Goal: Transaction & Acquisition: Subscribe to service/newsletter

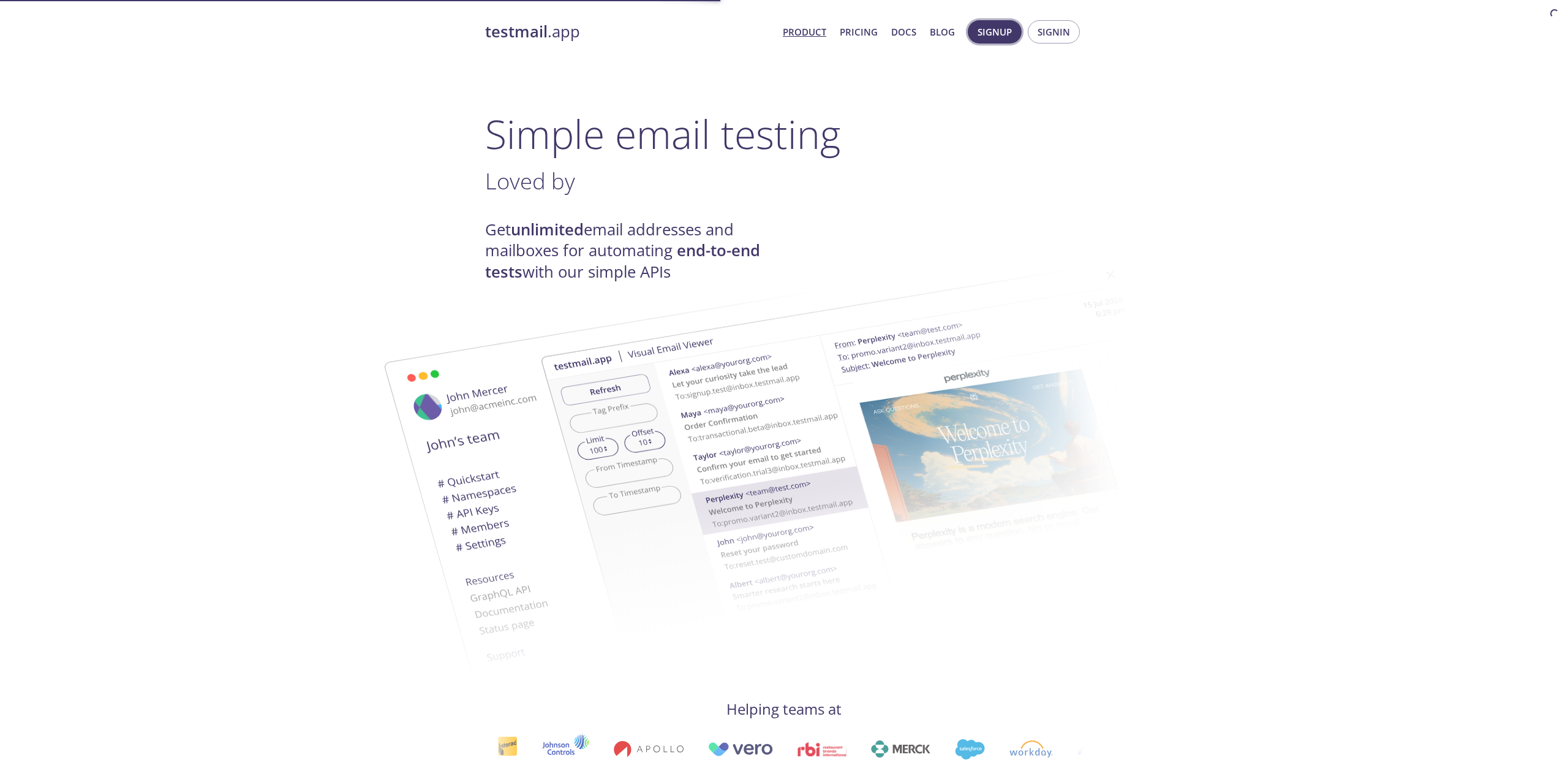
click at [1008, 33] on span "Signup" at bounding box center [994, 32] width 34 height 16
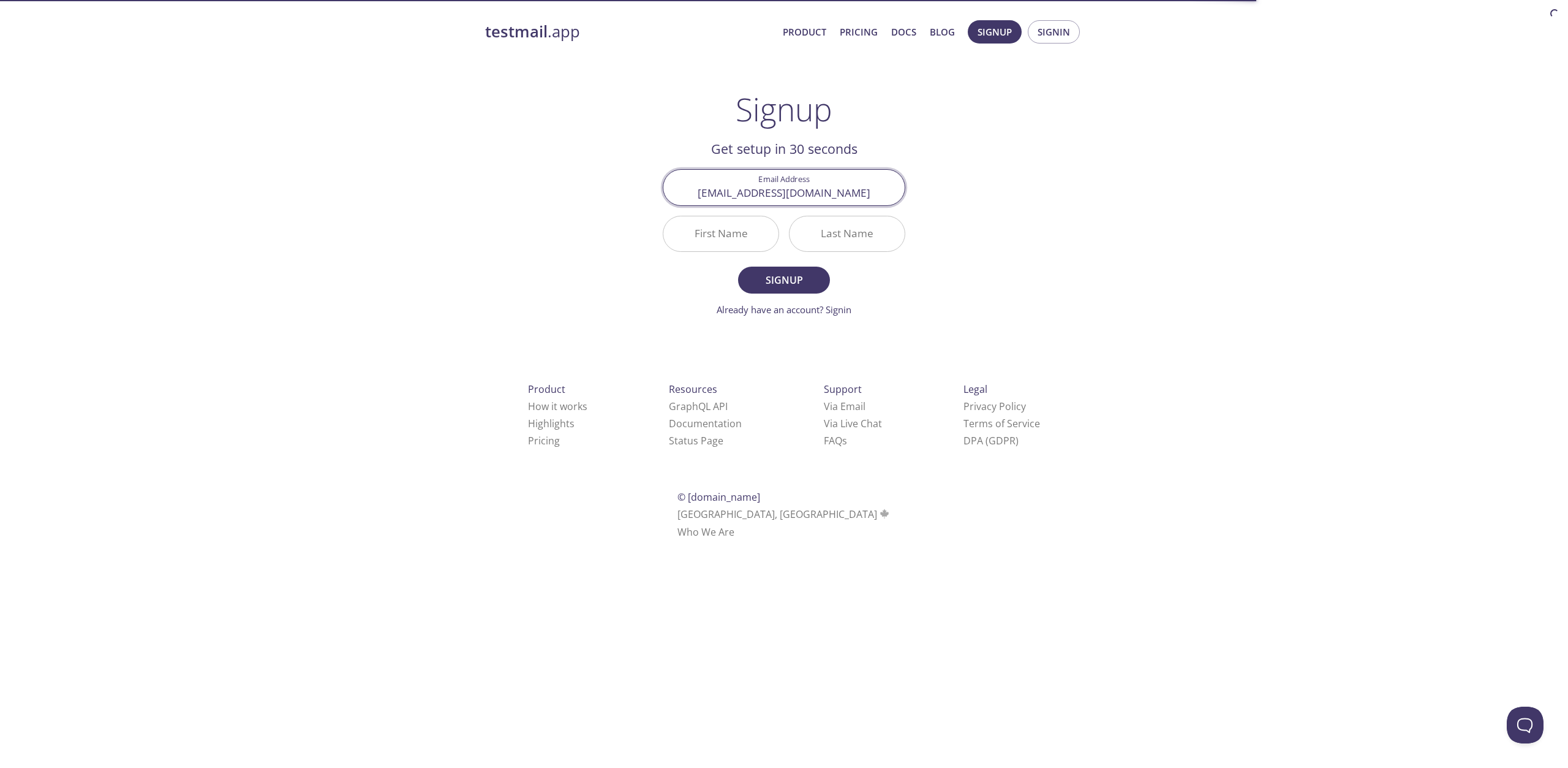
type input "[EMAIL_ADDRESS][DOMAIN_NAME]"
click at [741, 242] on input "First Name" at bounding box center [721, 233] width 115 height 35
type input "We"
click at [842, 240] on input "Last Name" at bounding box center [847, 233] width 115 height 35
type input "we"
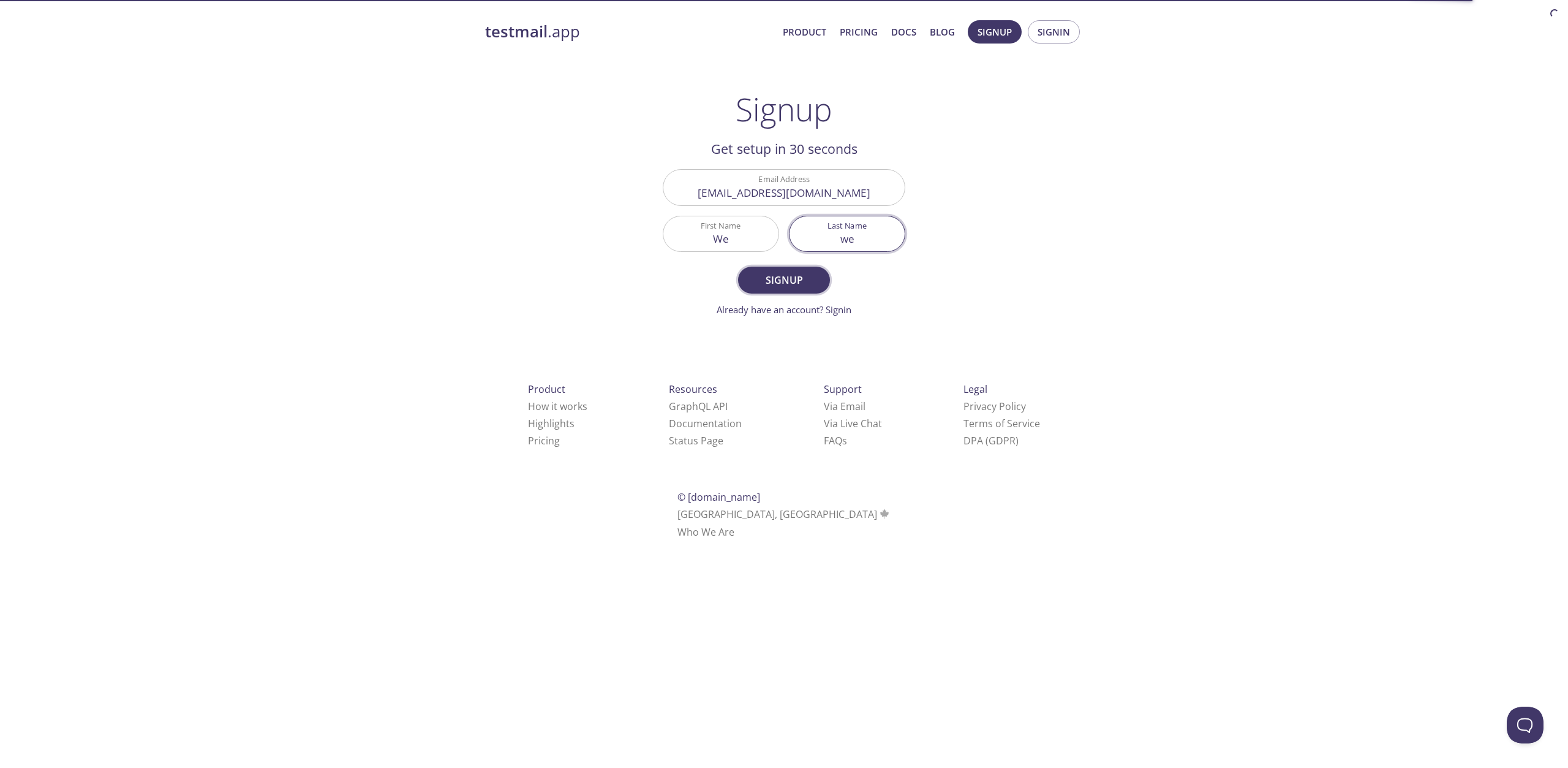
click at [780, 291] on button "Signup" at bounding box center [783, 280] width 92 height 27
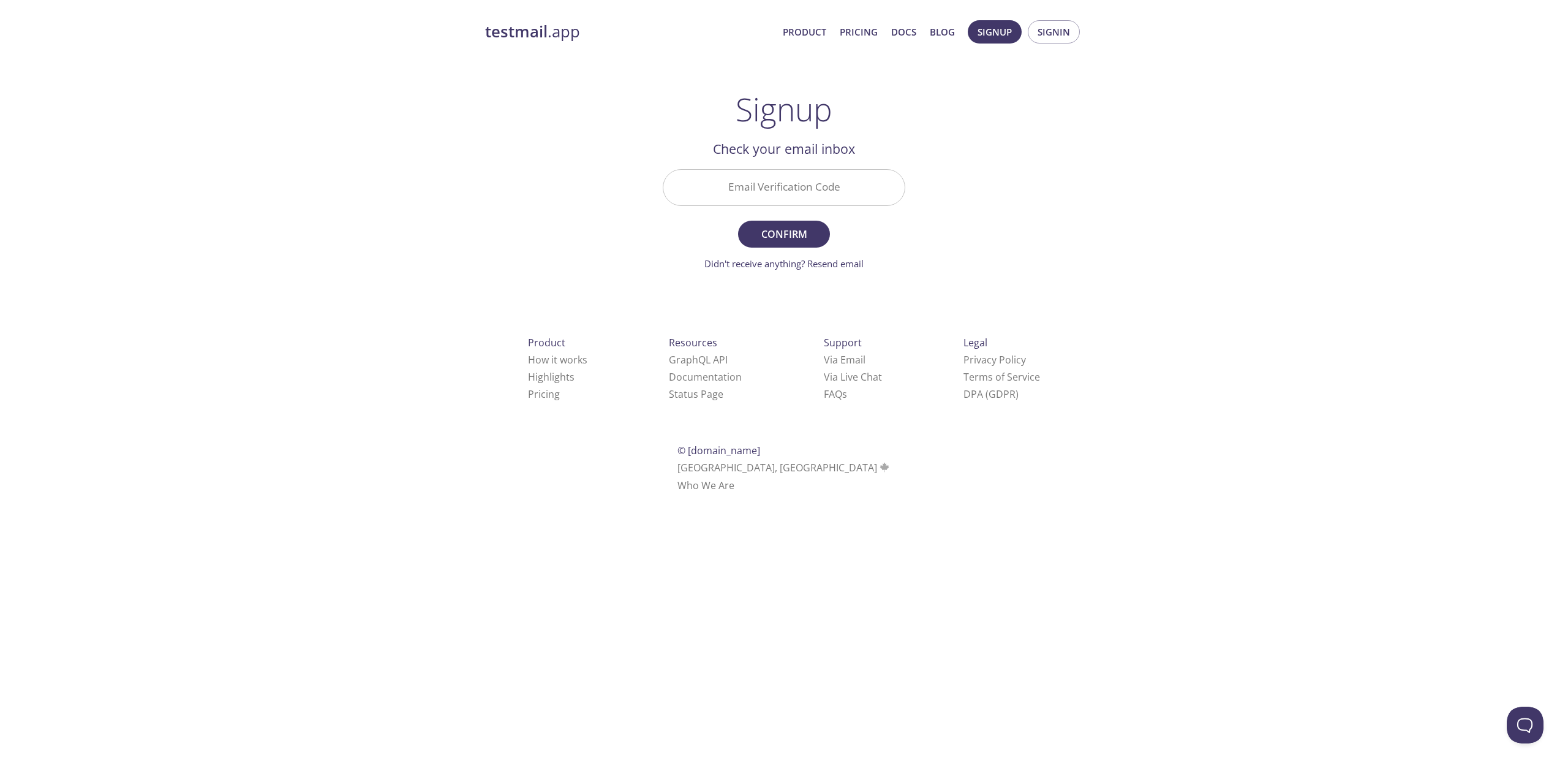
click at [773, 175] on input "Email Verification Code" at bounding box center [783, 187] width 241 height 35
paste input "ZTSB16X"
type input "ZTSB16X"
click at [783, 219] on form "Email Verification Code ZTSB16X Confirm Didn't receive anything? Resend email" at bounding box center [783, 220] width 243 height 101
click at [780, 226] on span "Confirm" at bounding box center [784, 234] width 65 height 17
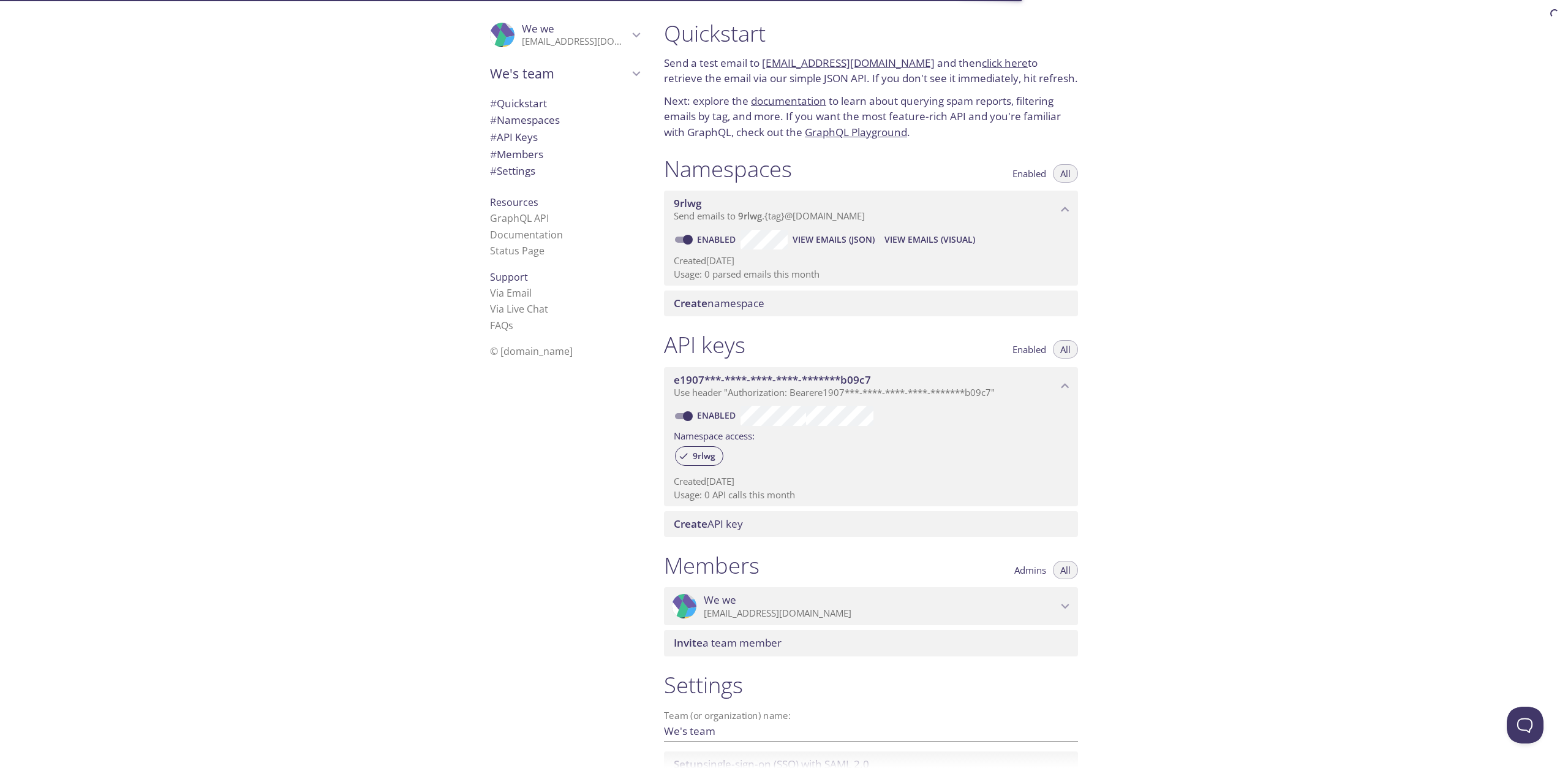
click at [996, 63] on link "click here" at bounding box center [1004, 63] width 46 height 14
drag, startPoint x: 761, startPoint y: 61, endPoint x: 771, endPoint y: 62, distance: 10.0
click at [771, 62] on p "Send a test email to [EMAIL_ADDRESS][DOMAIN_NAME] and then click here to retrie…" at bounding box center [871, 70] width 414 height 31
click at [1116, 74] on div "Quickstart Send a test email to [EMAIL_ADDRESS][DOMAIN_NAME] and then click her…" at bounding box center [1111, 384] width 914 height 768
click at [913, 63] on p "Send a test email to [EMAIL_ADDRESS][DOMAIN_NAME] and then click here to retrie…" at bounding box center [871, 70] width 414 height 31
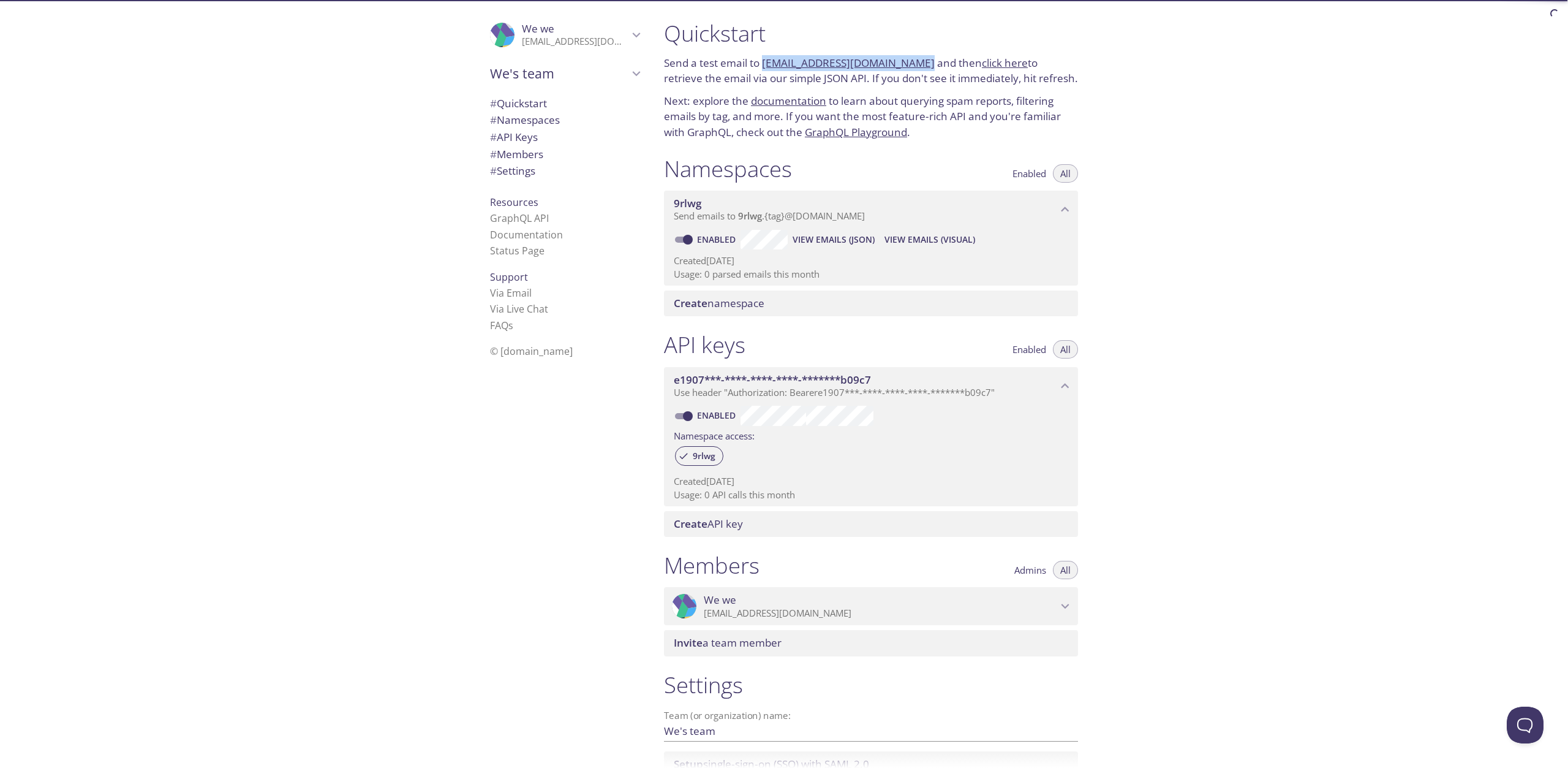
copy link "[EMAIL_ADDRESS][DOMAIN_NAME]"
